Goal: Task Accomplishment & Management: Manage account settings

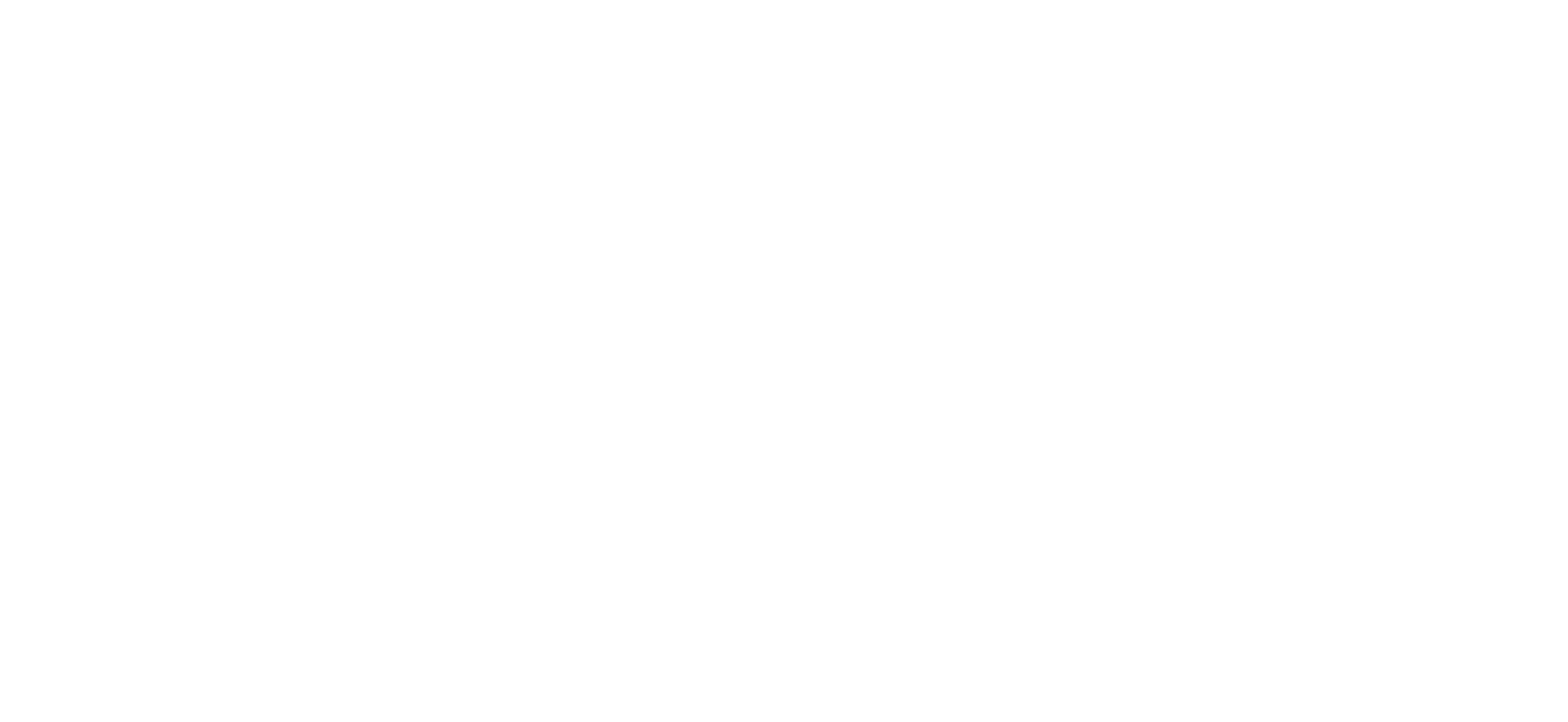
select select "Song"
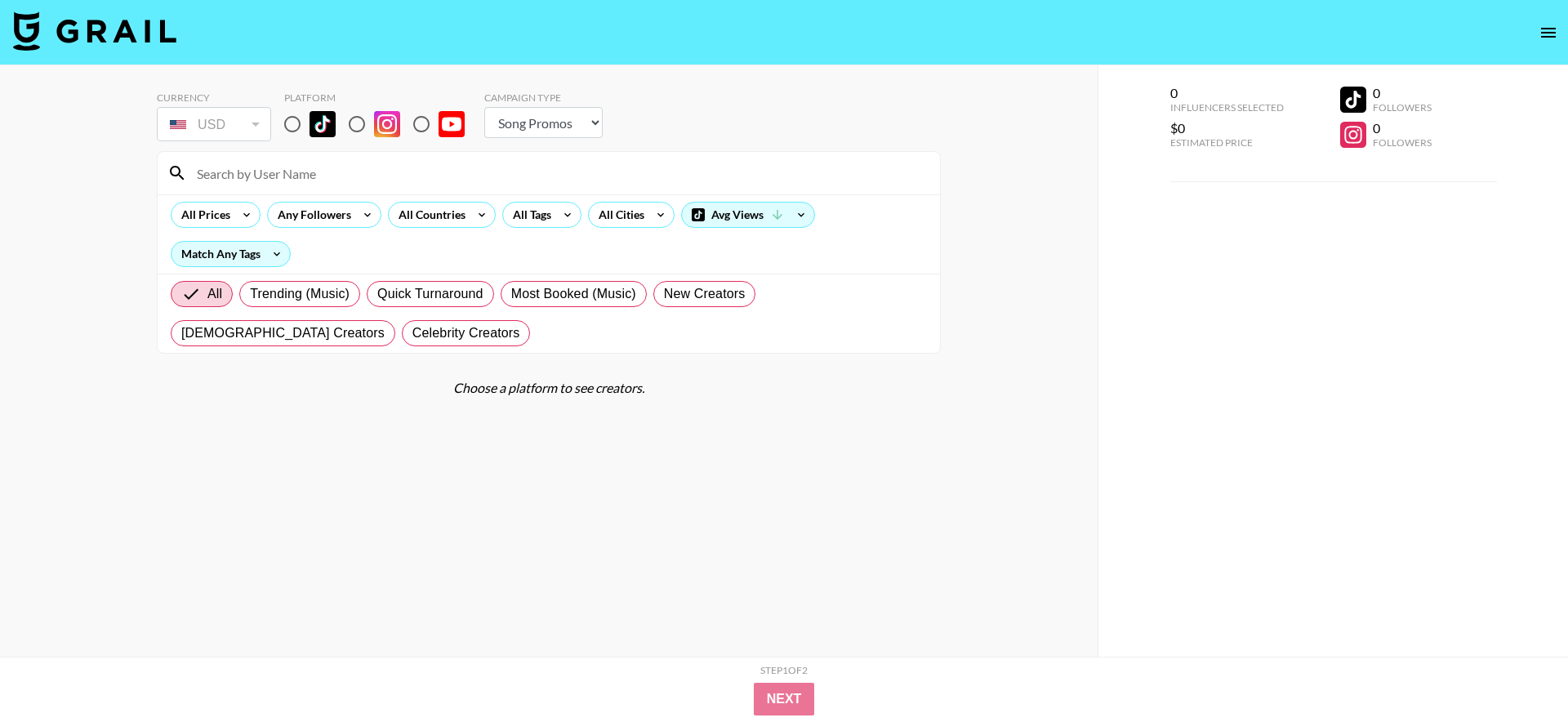
click at [1556, 30] on icon "open drawer" at bounding box center [1548, 33] width 19 height 19
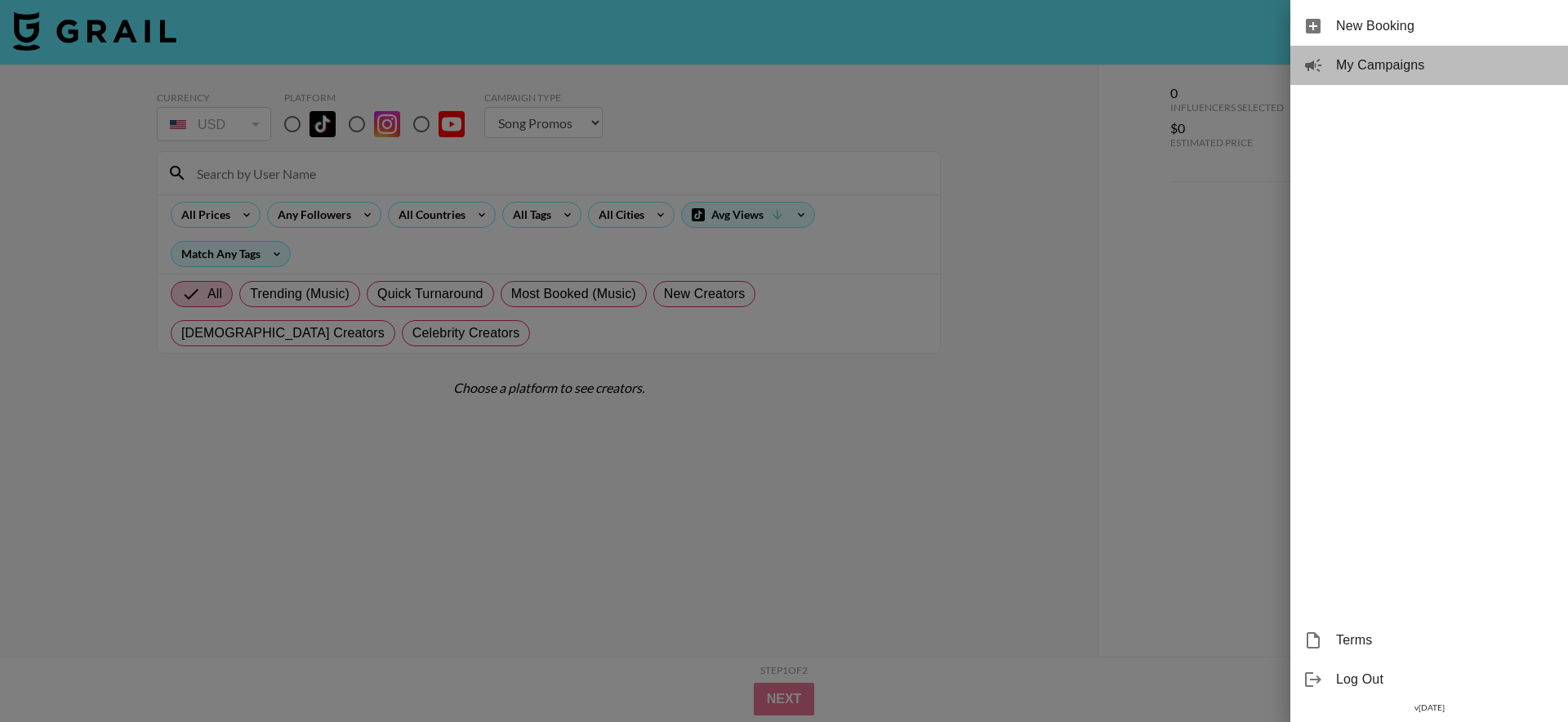
click at [1451, 75] on div "My Campaigns" at bounding box center [1428, 65] width 277 height 40
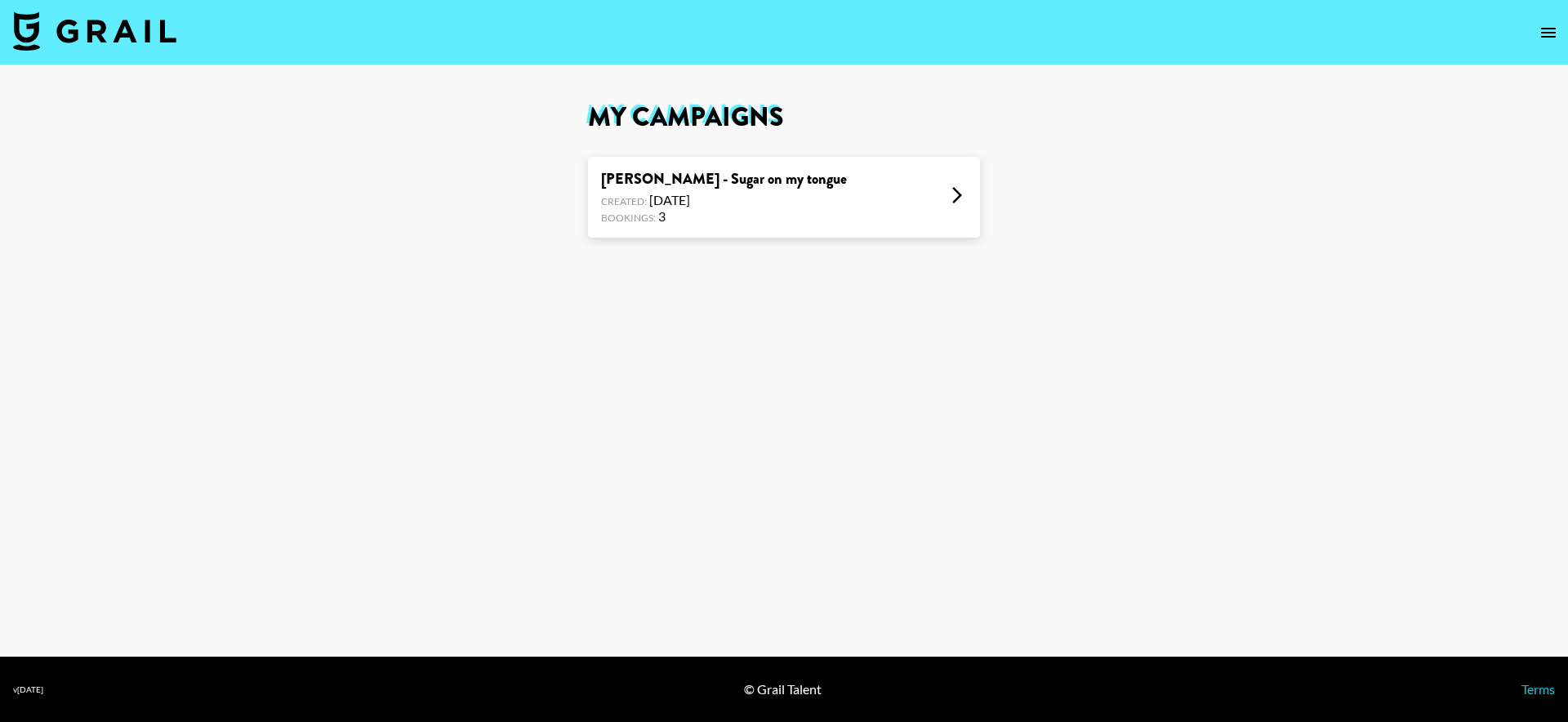
click at [824, 224] on div "[PERSON_NAME] - Sugar on my tongue Created: [DATE] Bookings: 3" at bounding box center [784, 197] width 392 height 81
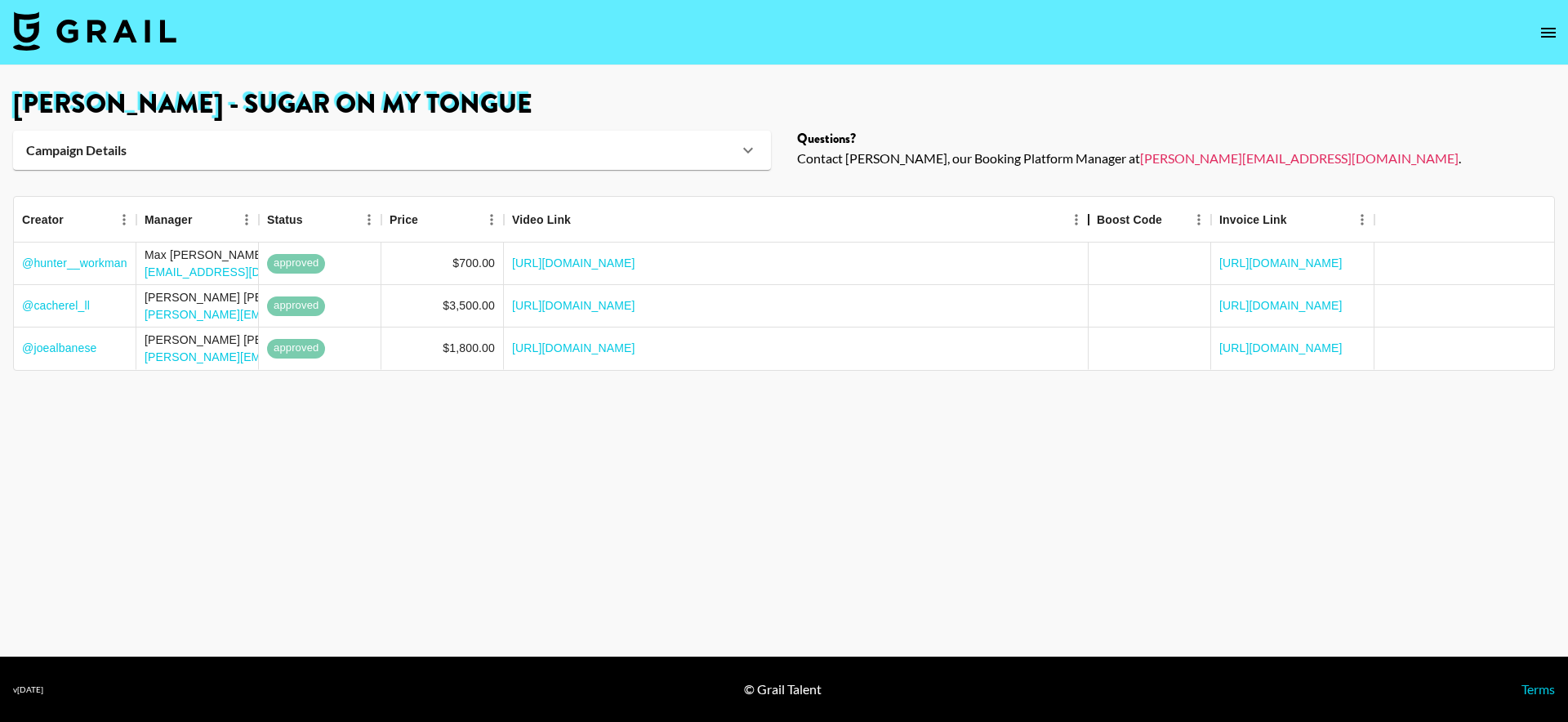
drag, startPoint x: 667, startPoint y: 217, endPoint x: 1088, endPoint y: 188, distance: 422.0
click at [1088, 188] on main "[PERSON_NAME] - Sugar on my tongue Campaign Details Sound URL [URL][DOMAIN_NAME…" at bounding box center [784, 361] width 1568 height 592
click at [272, 155] on div "Campaign Details" at bounding box center [382, 150] width 712 height 16
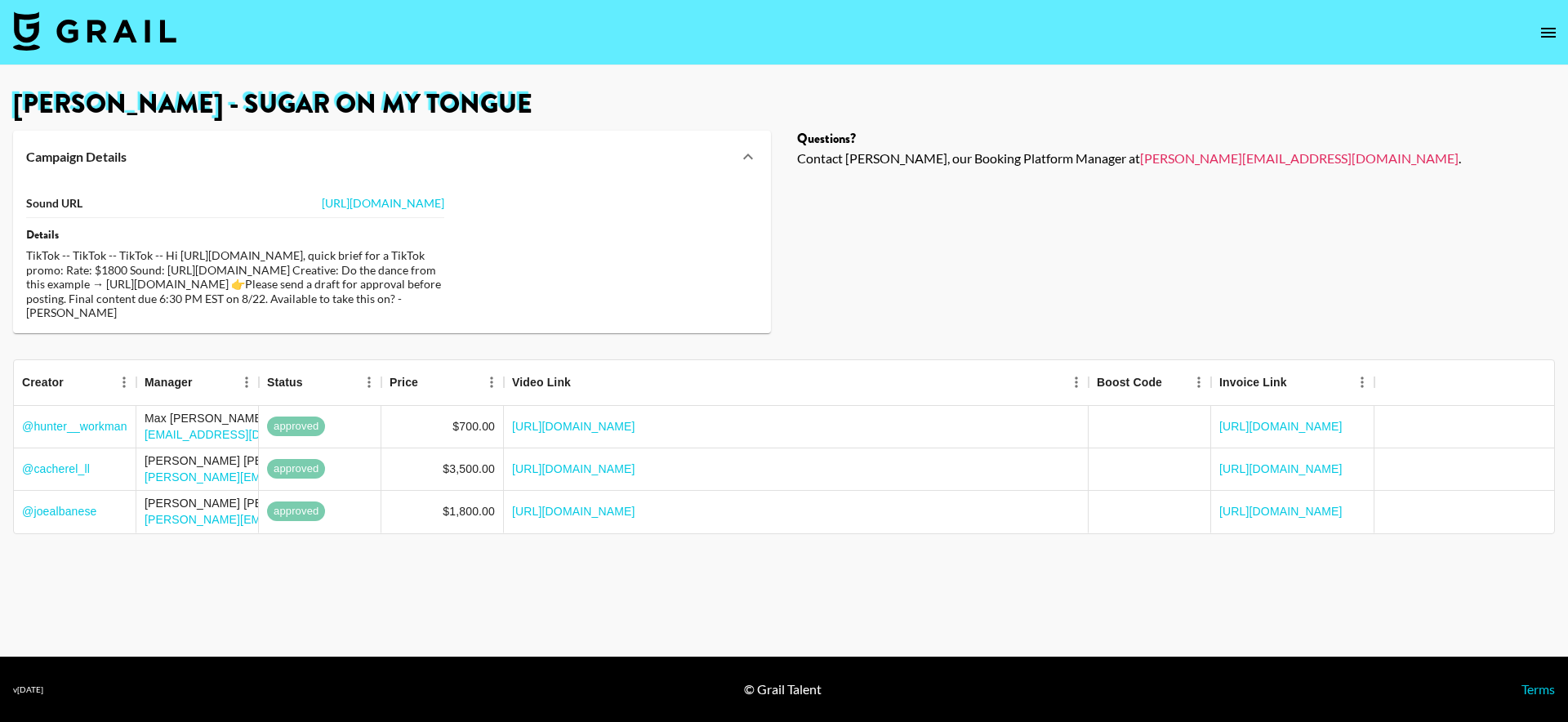
click at [272, 155] on div "Campaign Details" at bounding box center [382, 157] width 712 height 16
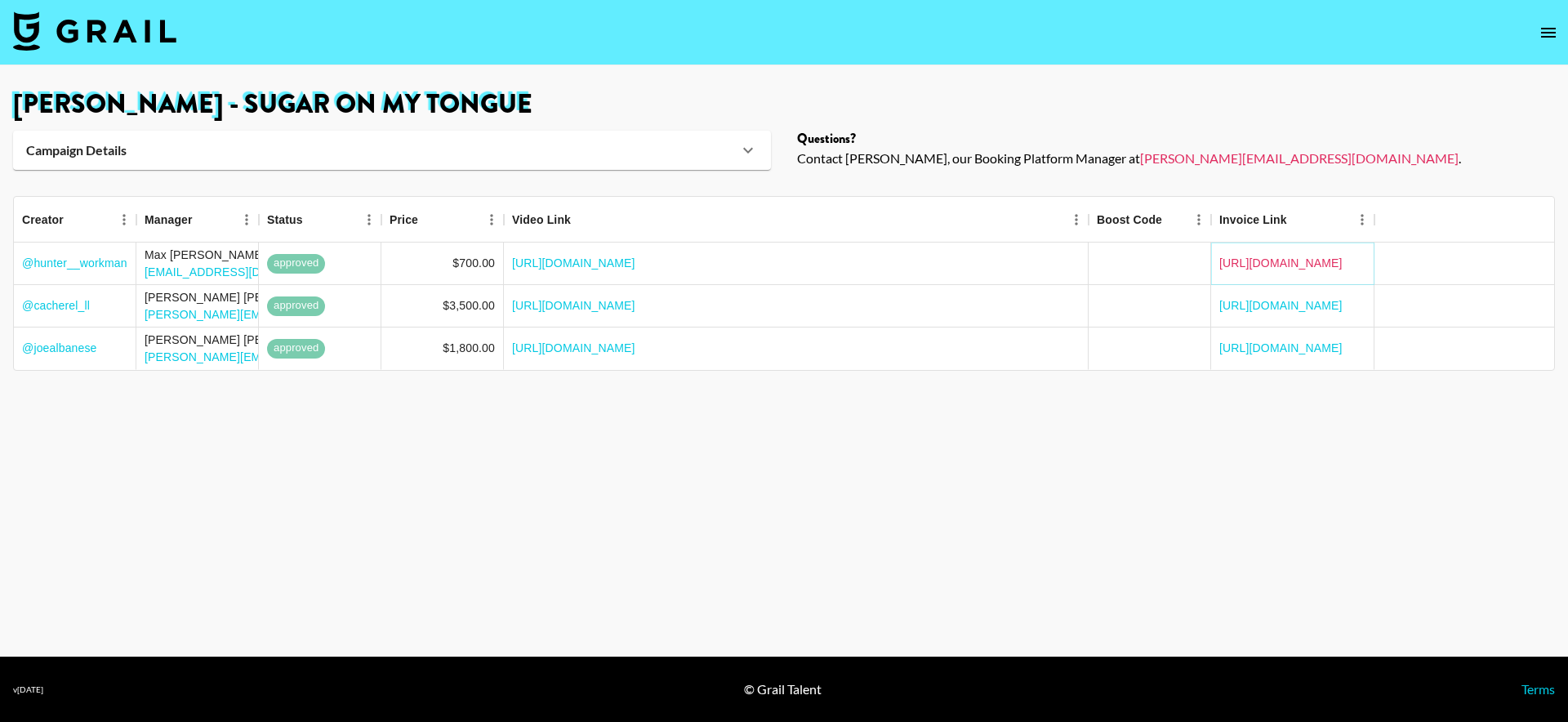
click at [1263, 257] on link "[URL][DOMAIN_NAME]" at bounding box center [1281, 263] width 124 height 16
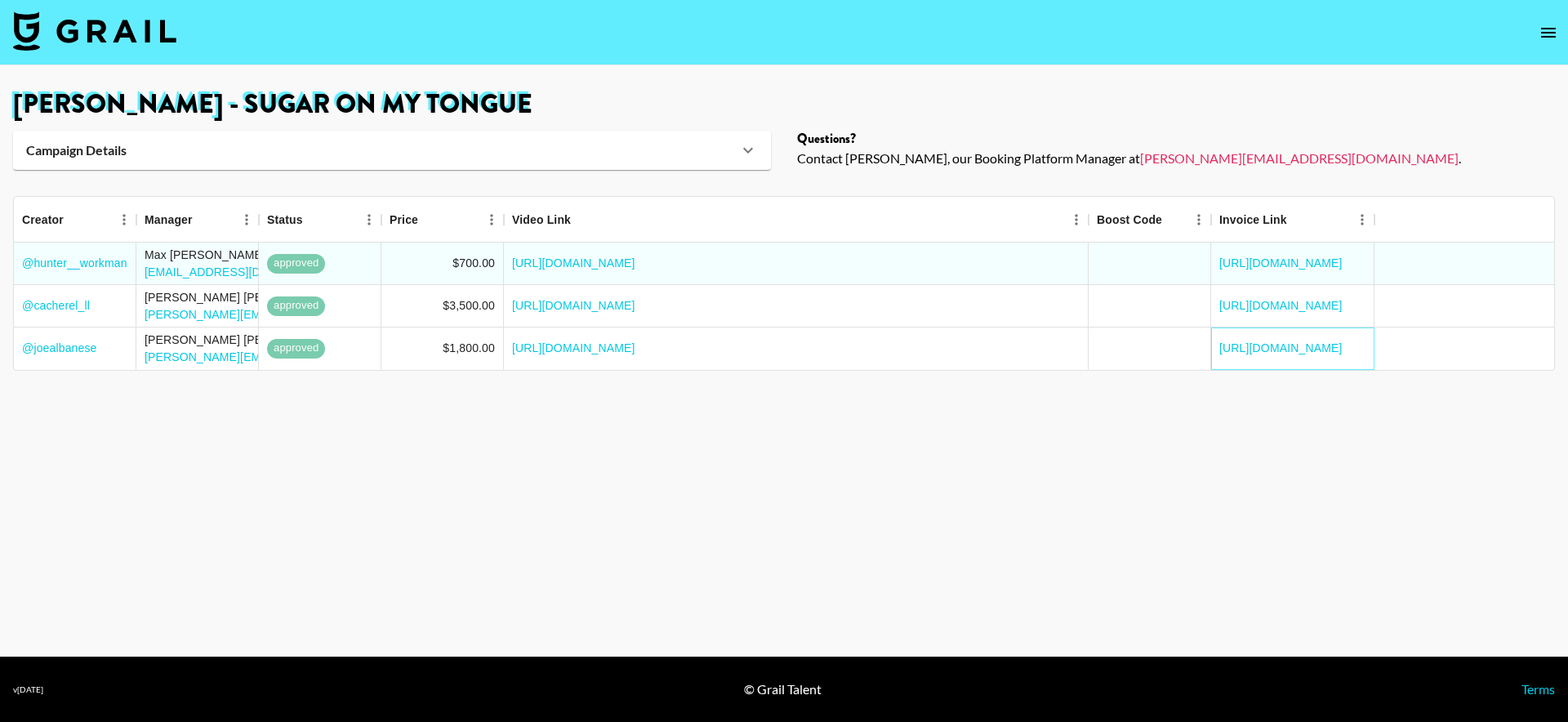
click at [1300, 337] on div "[URL][DOMAIN_NAME]" at bounding box center [1292, 349] width 163 height 43
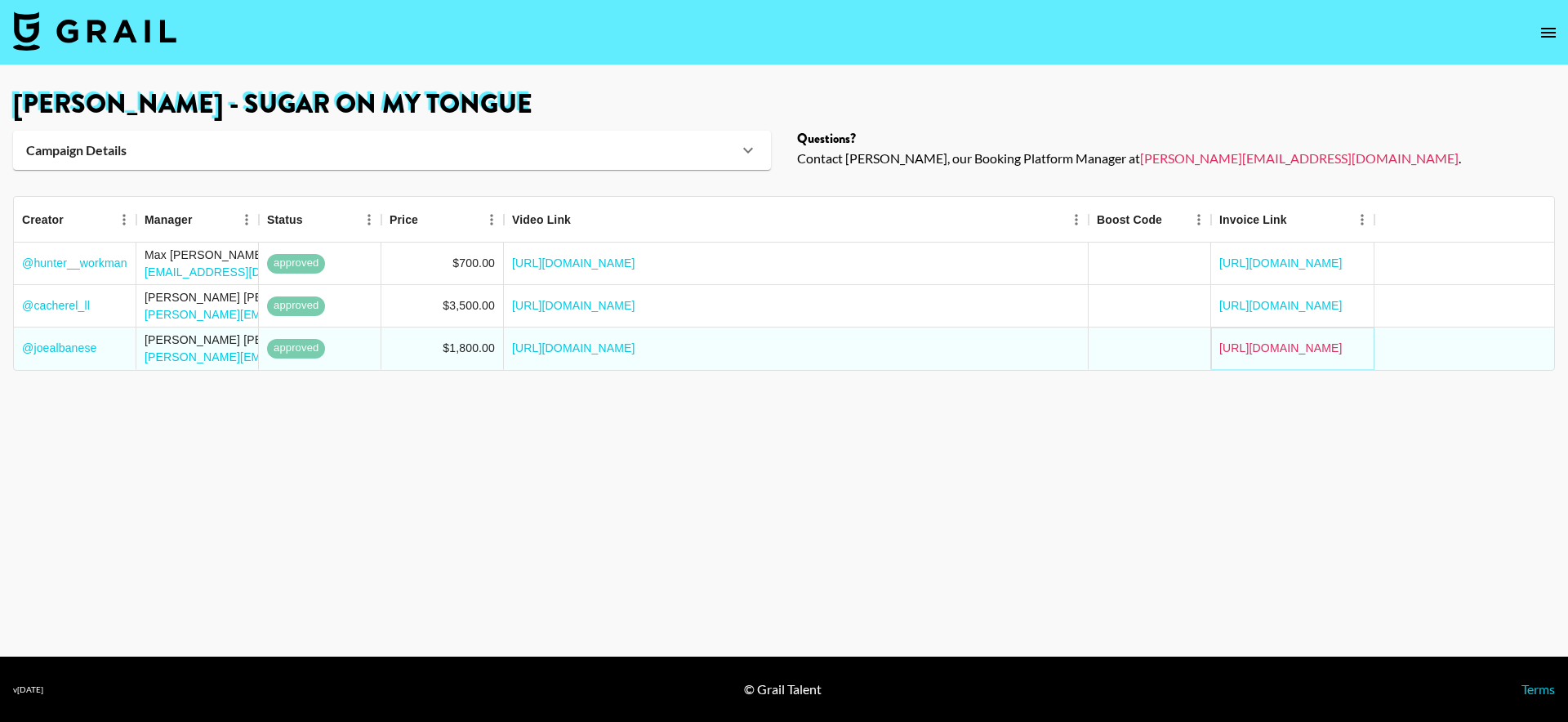
click at [1301, 344] on link "[URL][DOMAIN_NAME]" at bounding box center [1281, 348] width 124 height 16
click at [1290, 294] on div "[URL][DOMAIN_NAME]" at bounding box center [1292, 306] width 163 height 43
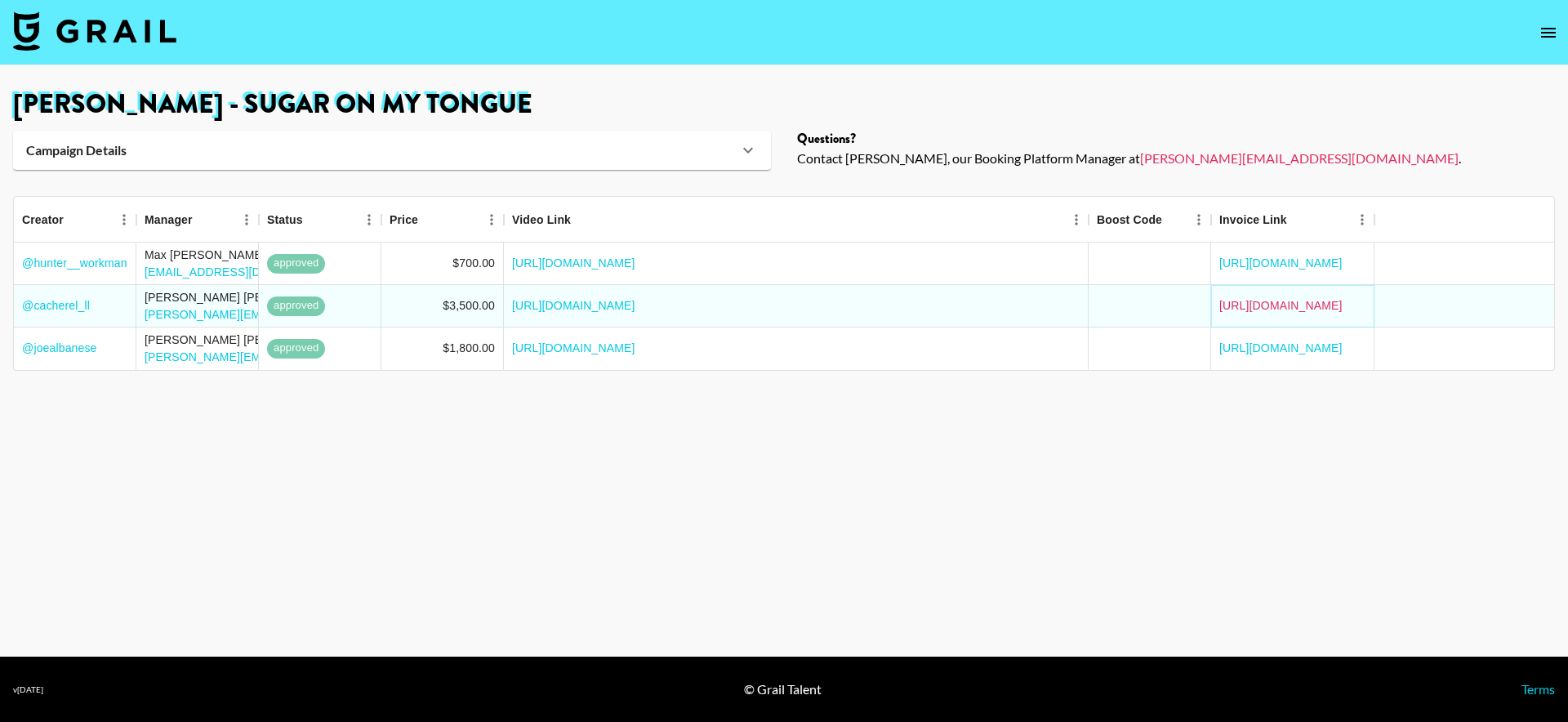
click at [1287, 301] on link "[URL][DOMAIN_NAME]" at bounding box center [1281, 305] width 124 height 16
click at [1257, 267] on link "[URL][DOMAIN_NAME]" at bounding box center [1281, 263] width 124 height 16
